Goal: Obtain resource: Obtain resource

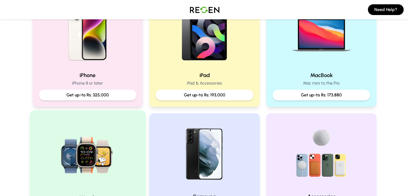
scroll to position [140, 0]
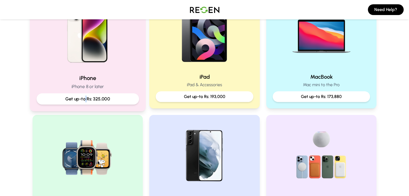
click at [86, 98] on p "Get up-to Rs: 325,000" at bounding box center [87, 99] width 93 height 7
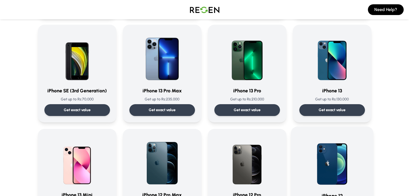
scroll to position [245, 0]
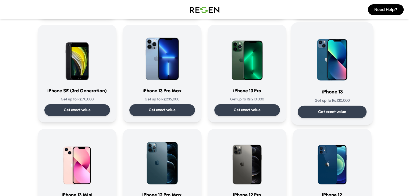
click at [330, 106] on div "Get exact value" at bounding box center [332, 112] width 69 height 12
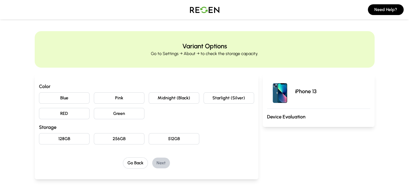
click at [112, 100] on button "Pink" at bounding box center [119, 98] width 51 height 11
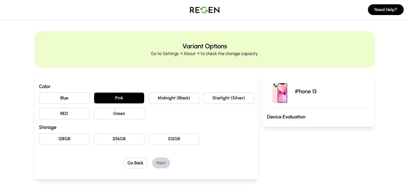
click at [60, 100] on button "Blue" at bounding box center [64, 98] width 51 height 11
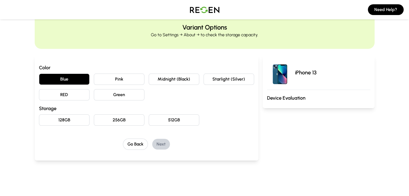
scroll to position [19, 0]
click at [45, 122] on button "128GB" at bounding box center [64, 119] width 51 height 11
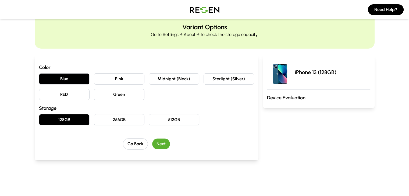
click at [152, 143] on button "Next" at bounding box center [161, 144] width 18 height 11
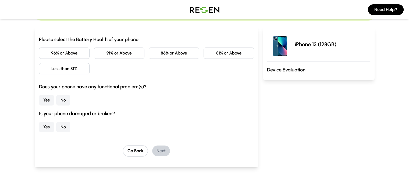
scroll to position [47, 0]
click at [56, 100] on button "No" at bounding box center [63, 100] width 14 height 11
click at [56, 125] on button "No" at bounding box center [63, 127] width 14 height 11
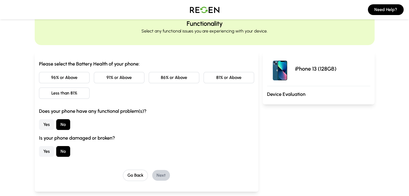
click at [232, 76] on button "81% or Above" at bounding box center [229, 77] width 51 height 11
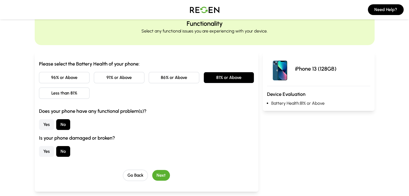
click at [39, 80] on button "96% or Above" at bounding box center [64, 77] width 51 height 11
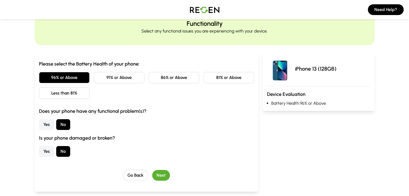
click at [152, 174] on button "Next" at bounding box center [161, 175] width 18 height 11
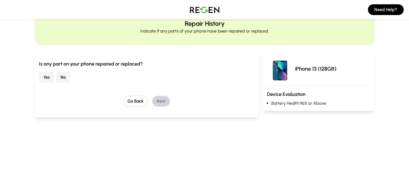
click at [56, 79] on button "No" at bounding box center [63, 77] width 14 height 11
click at [152, 97] on button "Next" at bounding box center [161, 101] width 18 height 11
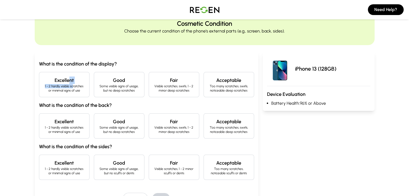
click at [43, 83] on div "Excellent 1 - 2 hardly visible scratches or minimal signs of use" at bounding box center [64, 84] width 51 height 25
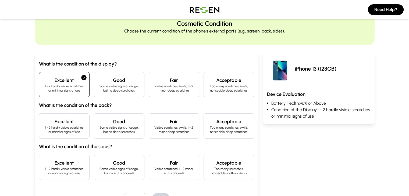
click at [39, 139] on div "What is the condition of the display? Excellent 1 - 2 hardly visible scratches …" at bounding box center [146, 120] width 215 height 120
click at [44, 131] on p "1 - 2 hardly visible scratches or minimal signs of use" at bounding box center [64, 130] width 41 height 9
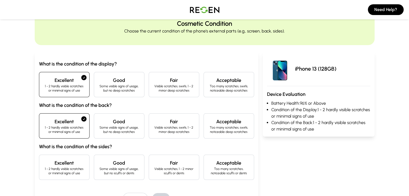
click at [44, 162] on h4 "Excellent" at bounding box center [64, 164] width 41 height 8
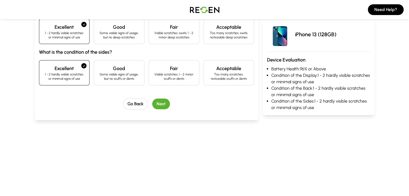
scroll to position [122, 0]
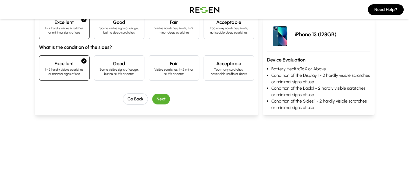
click at [152, 94] on button "Next" at bounding box center [161, 99] width 18 height 11
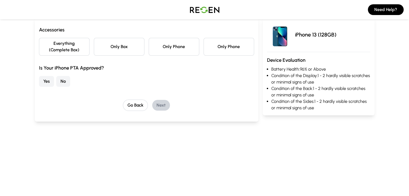
click at [39, 77] on button "Yes" at bounding box center [46, 81] width 15 height 11
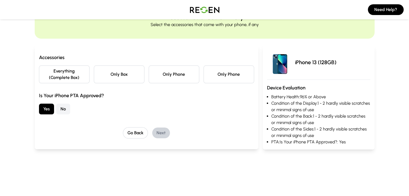
scroll to position [22, 0]
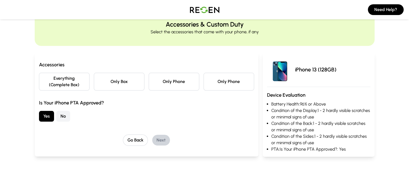
click at [40, 78] on button "Everything (Complete Box)" at bounding box center [64, 82] width 51 height 18
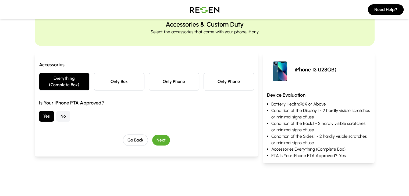
scroll to position [0, 0]
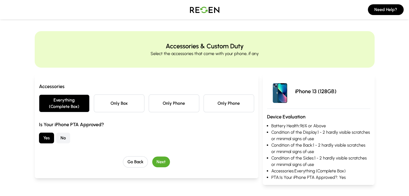
click at [152, 157] on button "Next" at bounding box center [161, 162] width 18 height 11
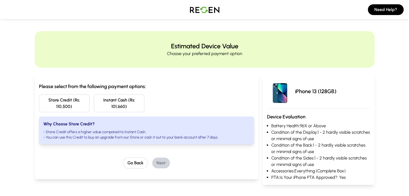
click at [39, 97] on button "Store Credit (Rs: 110,500)" at bounding box center [64, 104] width 51 height 18
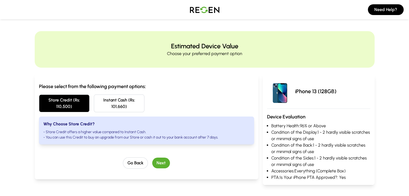
click at [152, 158] on button "Next" at bounding box center [161, 163] width 18 height 11
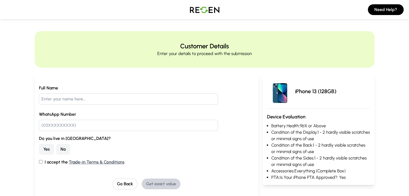
click at [204, 13] on img at bounding box center [205, 9] width 38 height 15
